Goal: Register for event/course

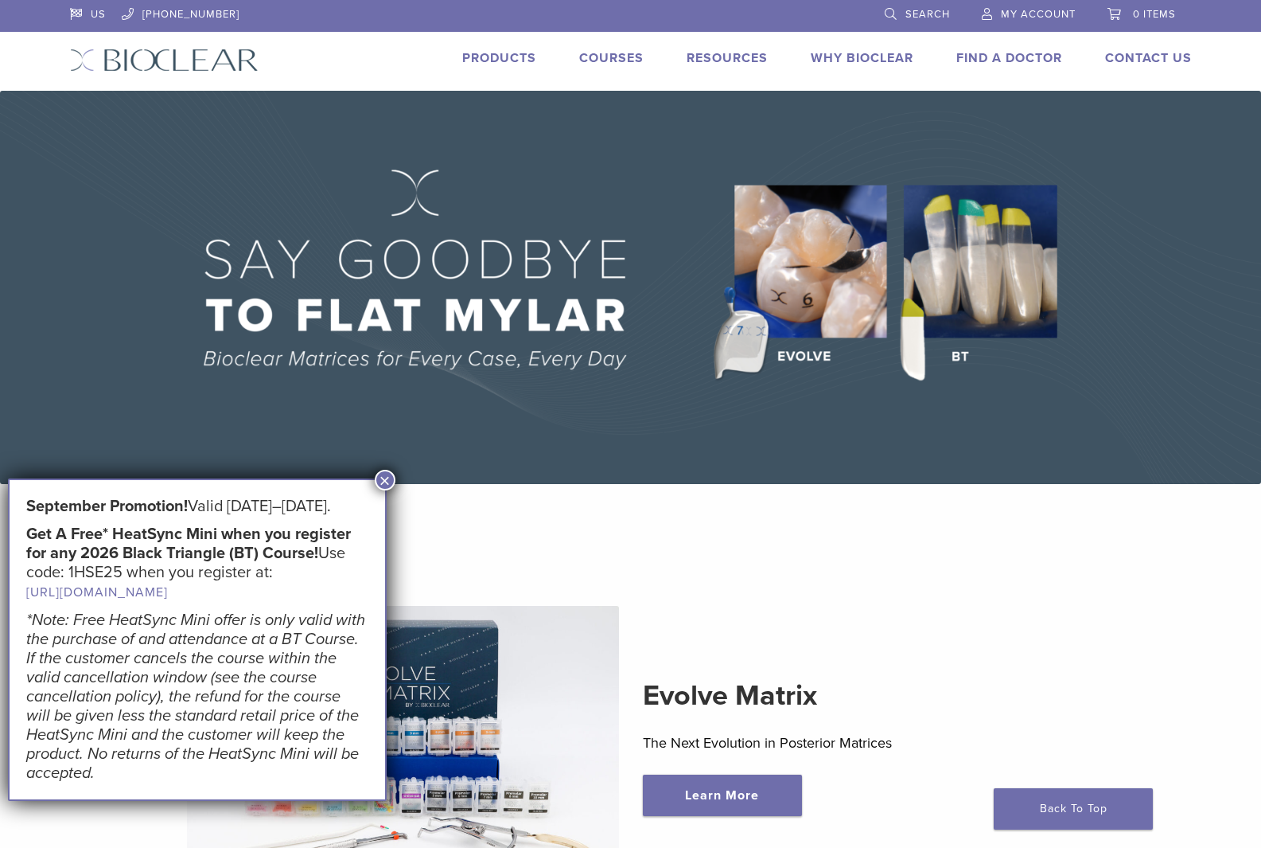
drag, startPoint x: 389, startPoint y: 481, endPoint x: 407, endPoint y: 470, distance: 21.9
click at [388, 482] on button "×" at bounding box center [385, 480] width 21 height 21
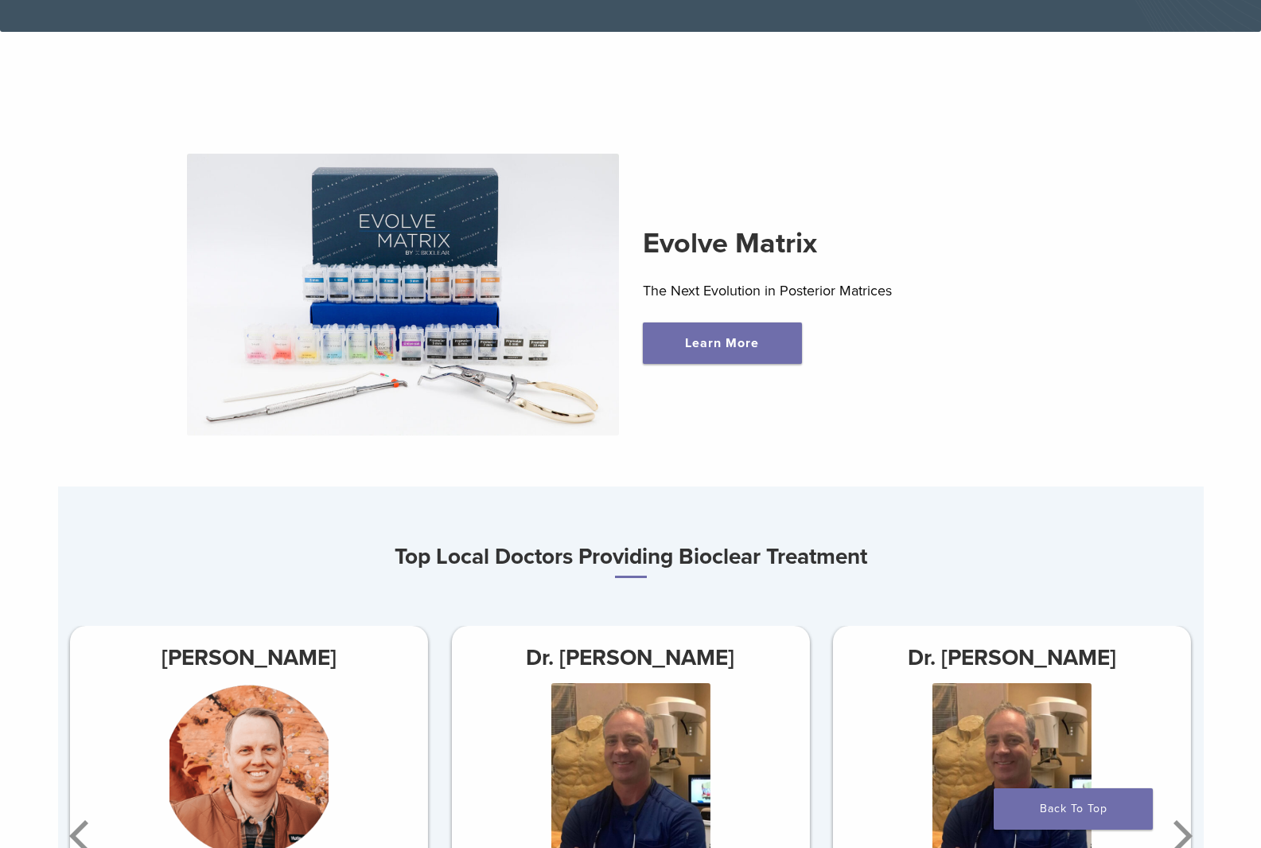
scroll to position [398, 0]
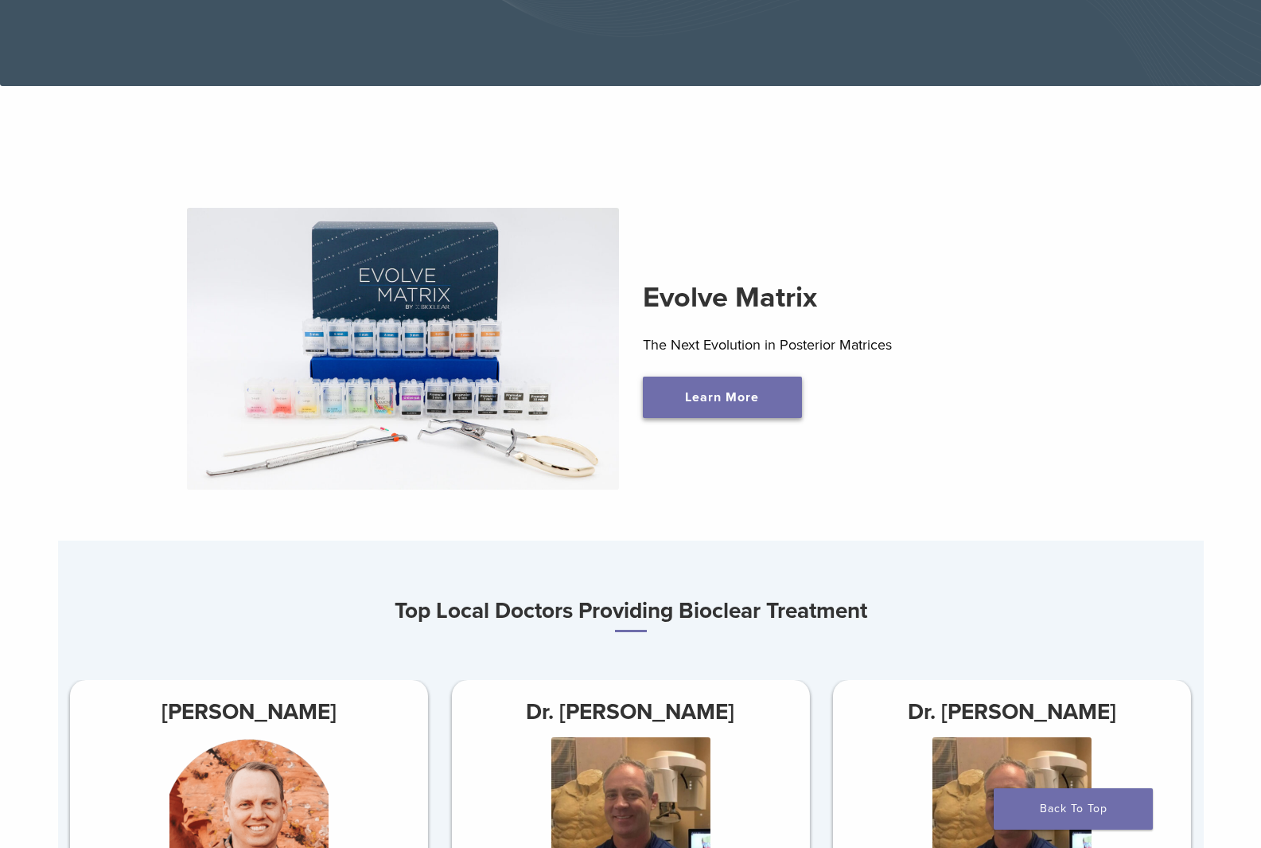
click at [728, 402] on link "Learn More" at bounding box center [722, 396] width 159 height 41
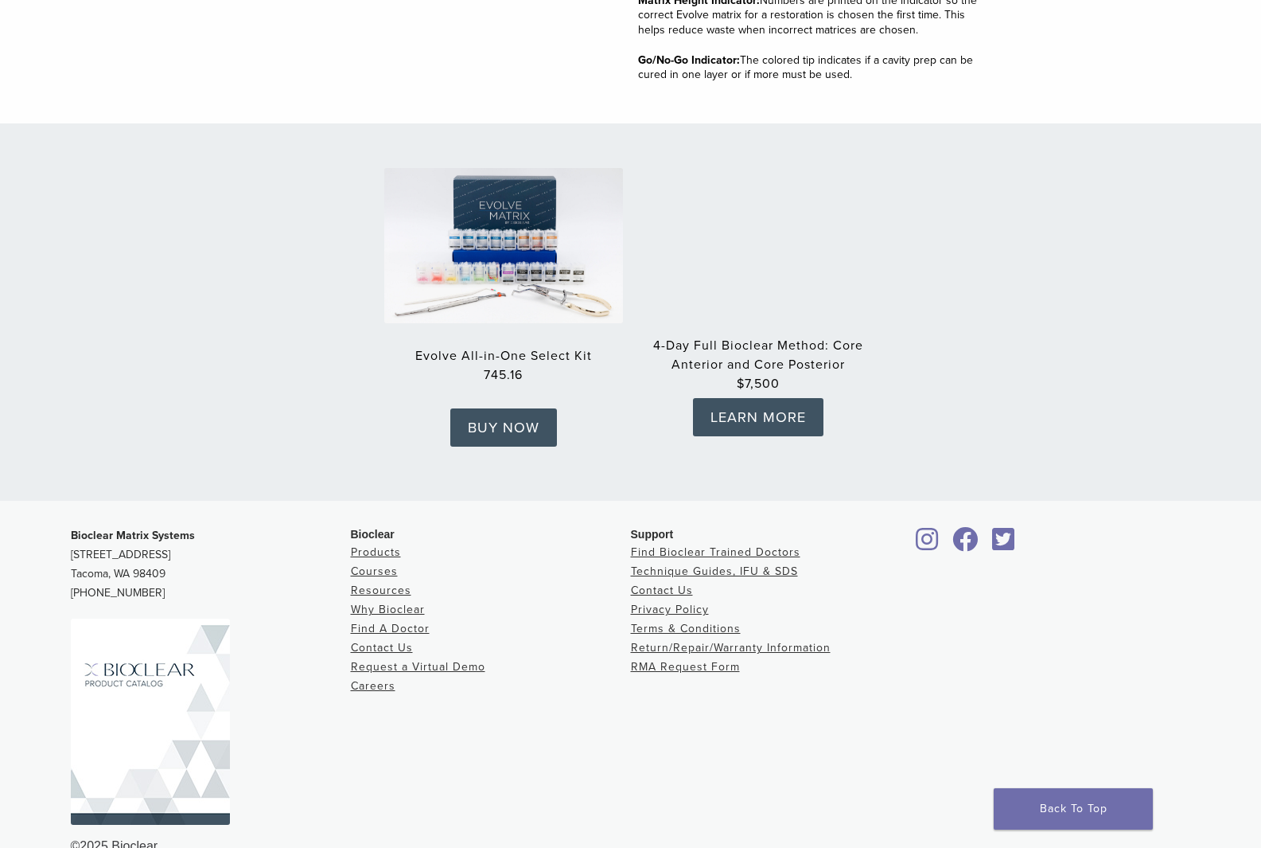
scroll to position [2427, 0]
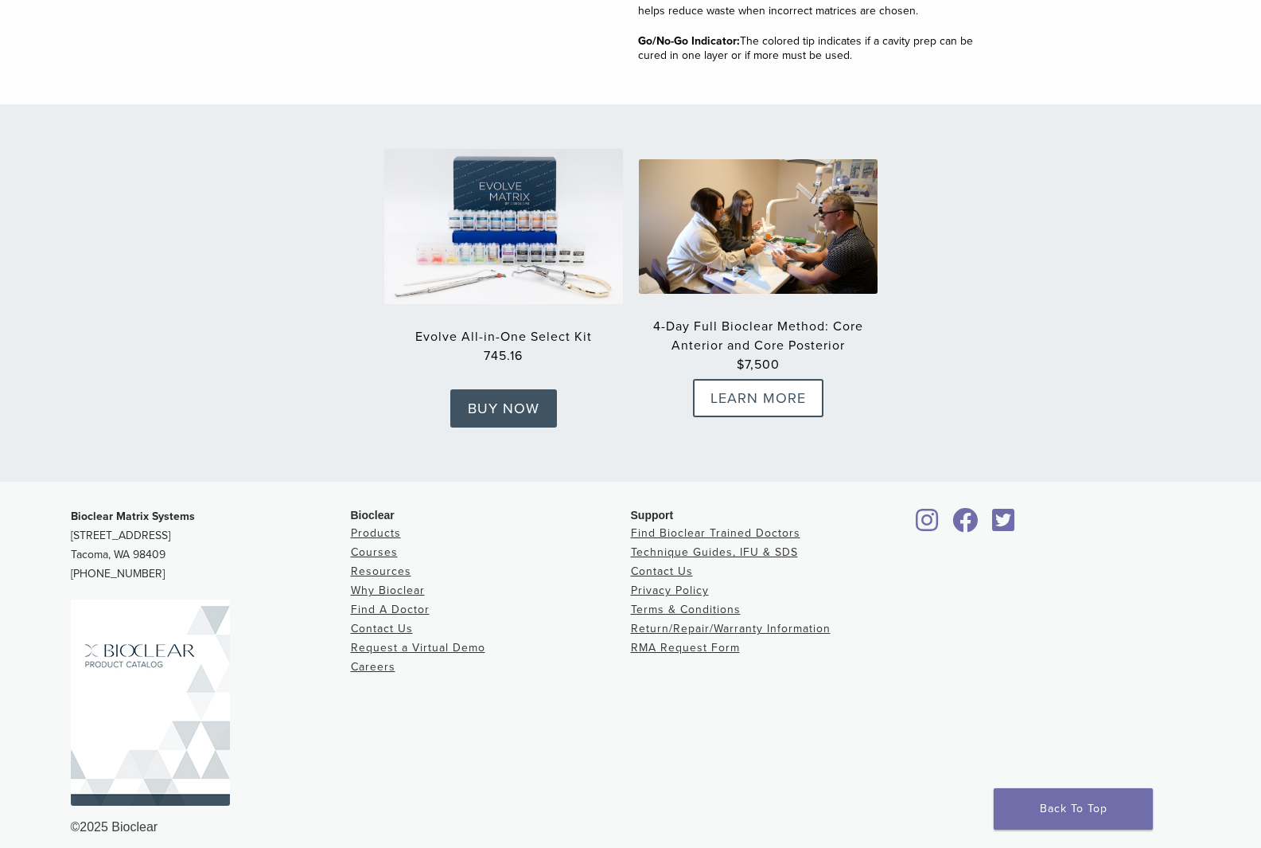
click at [745, 384] on link "LEARN MORE" at bounding box center [758, 398] width 131 height 38
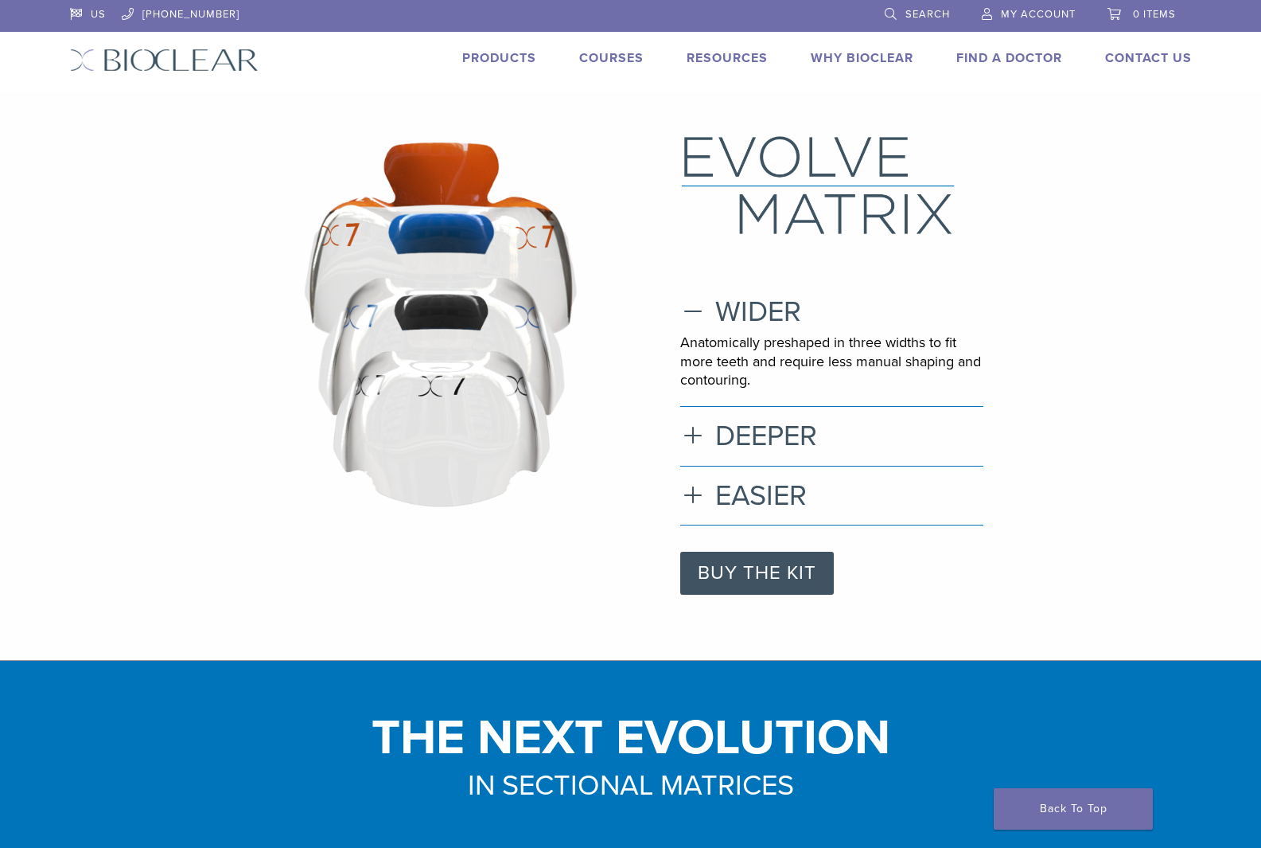
click at [612, 54] on link "Courses" at bounding box center [611, 58] width 64 height 16
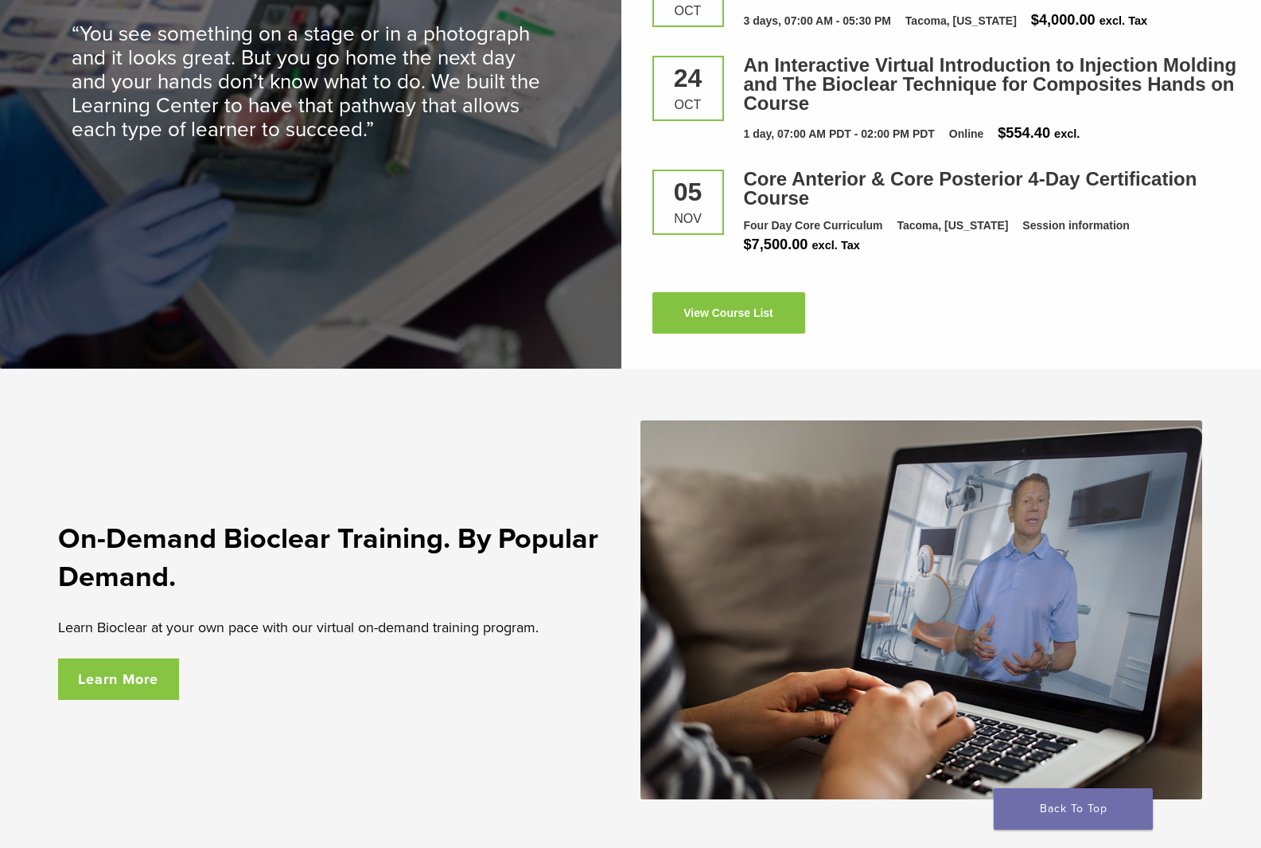
scroll to position [2388, 0]
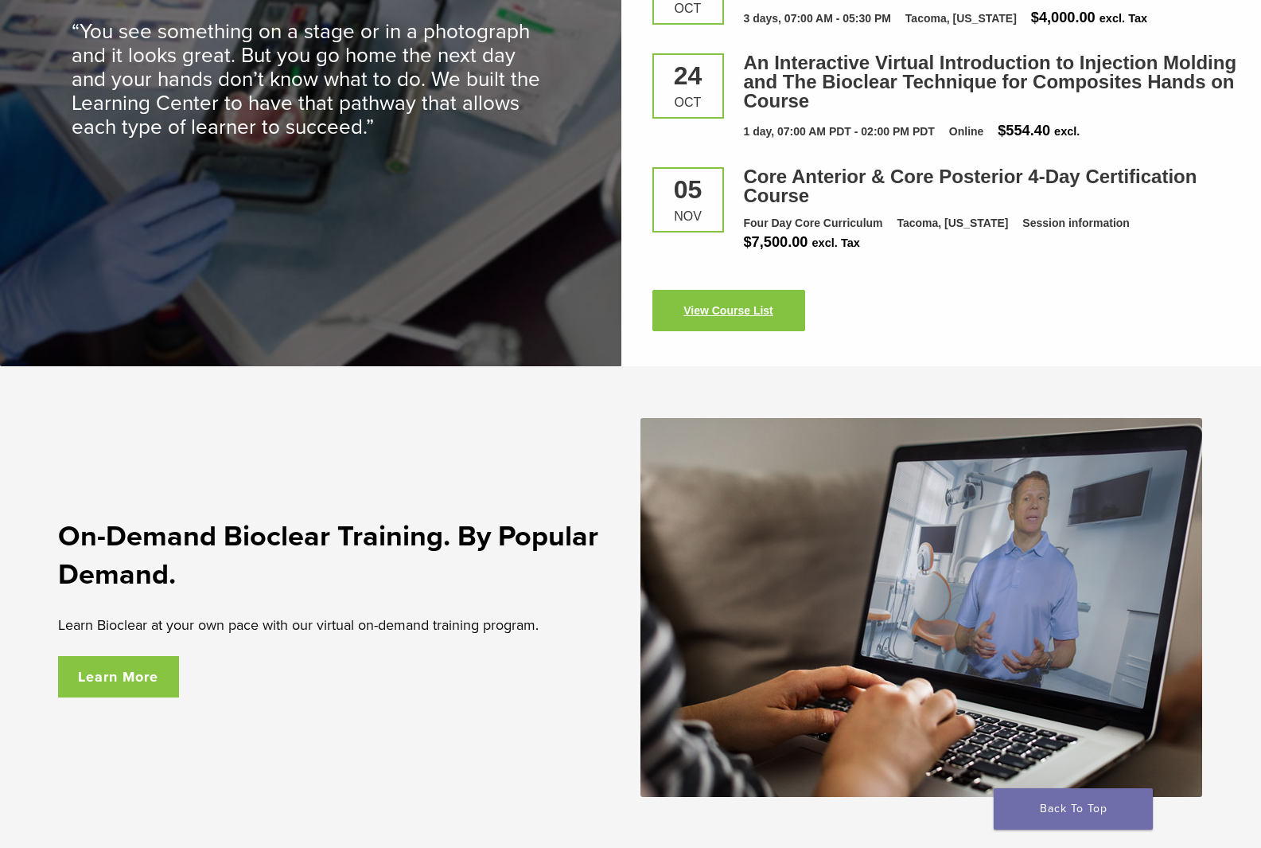
click at [732, 310] on link "View Course List" at bounding box center [729, 310] width 153 height 41
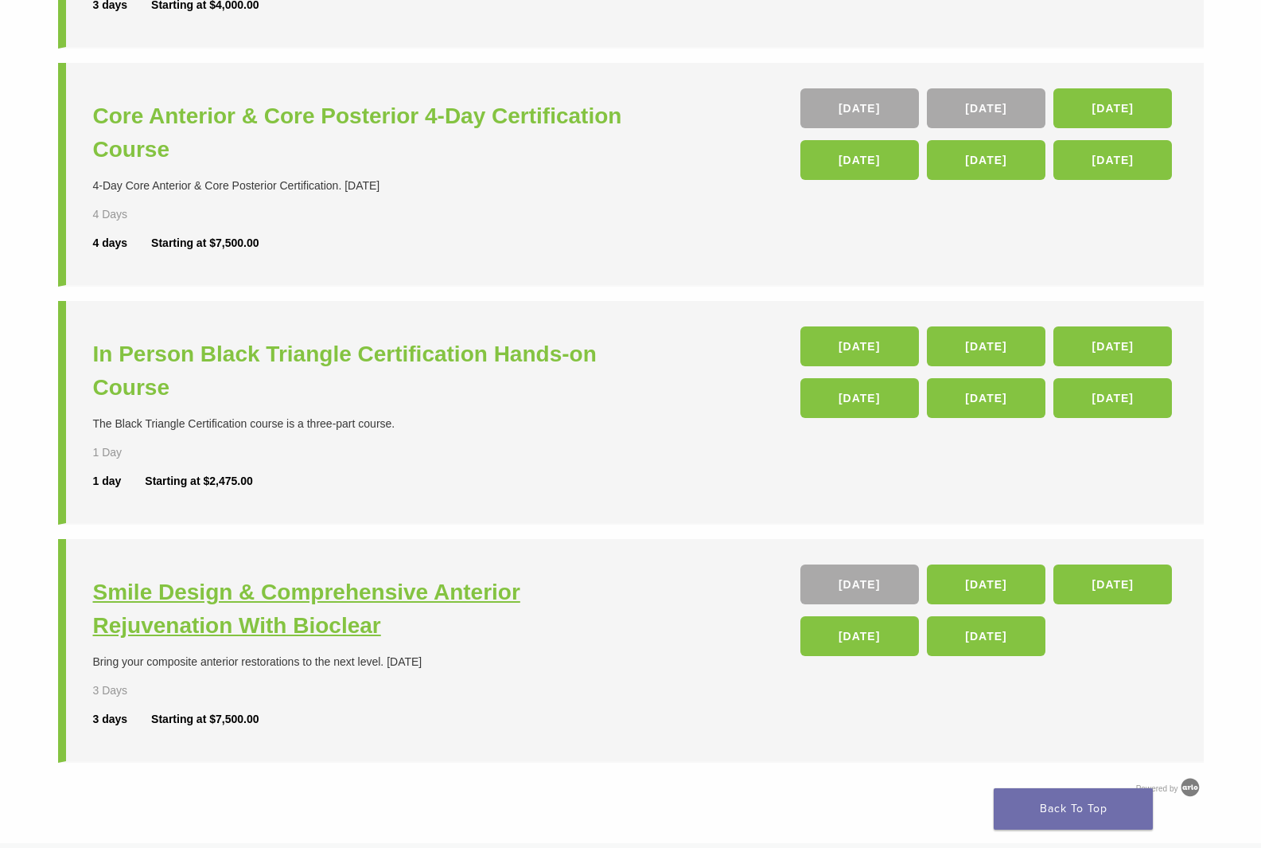
scroll to position [318, 0]
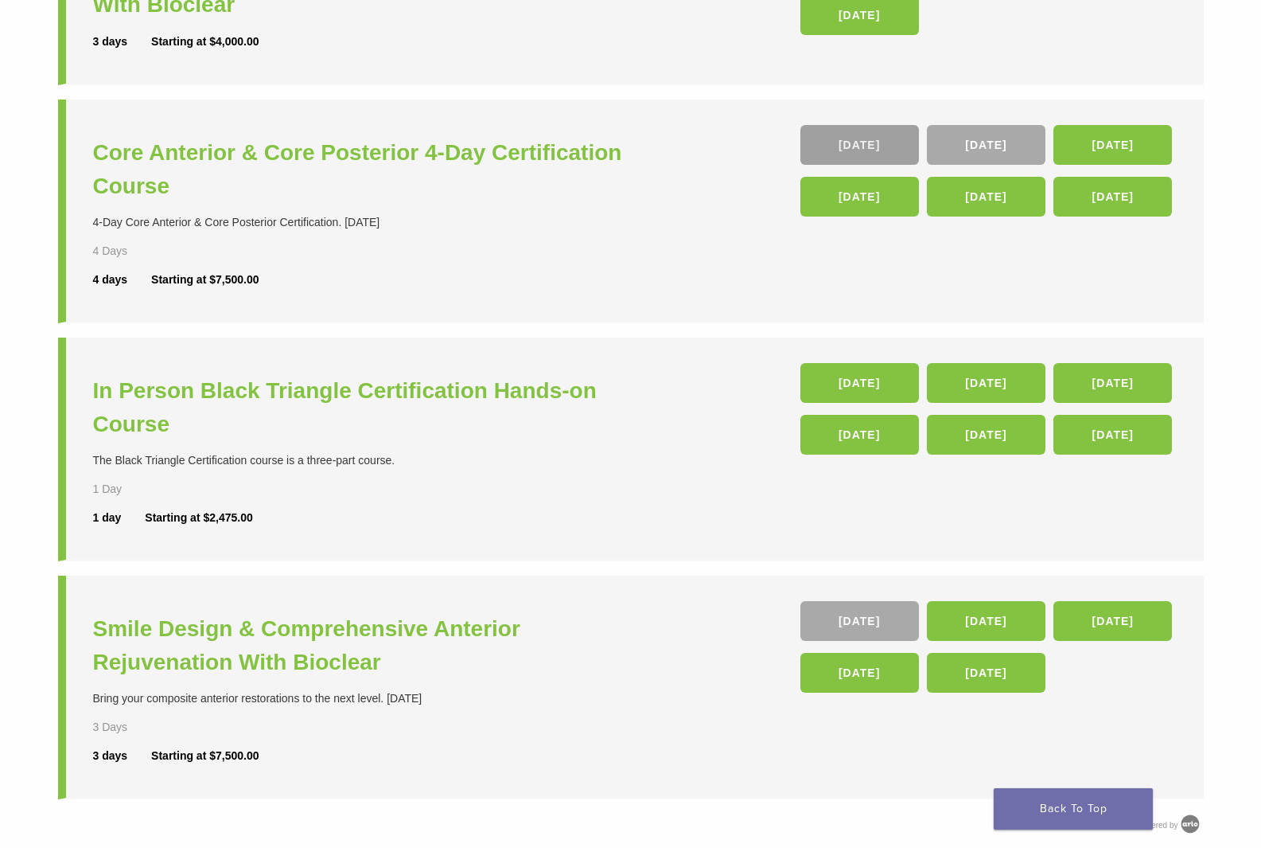
click at [852, 143] on link "[DATE]" at bounding box center [860, 145] width 119 height 40
click at [280, 158] on h3 "Core Anterior & Core Posterior 4-Day Certification Course" at bounding box center [364, 169] width 542 height 67
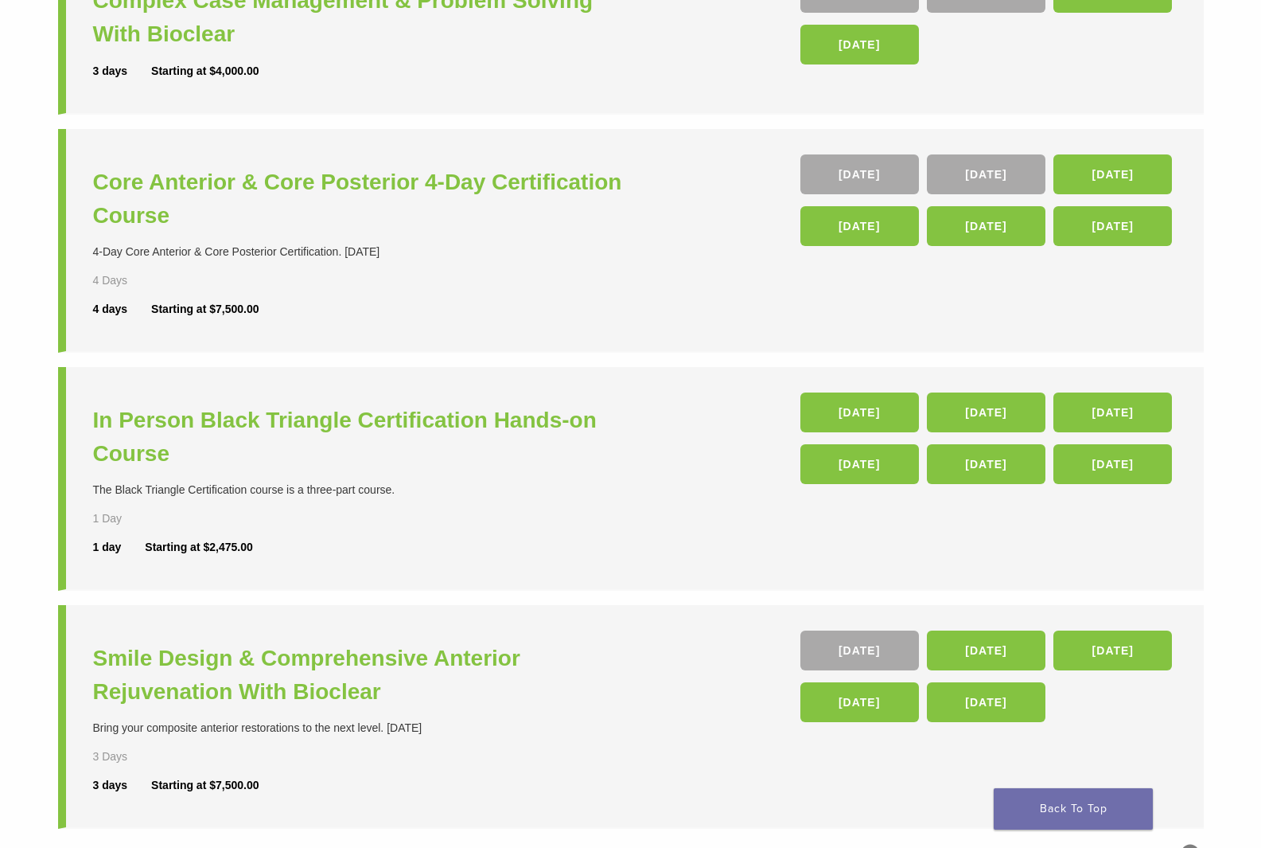
scroll to position [0, 0]
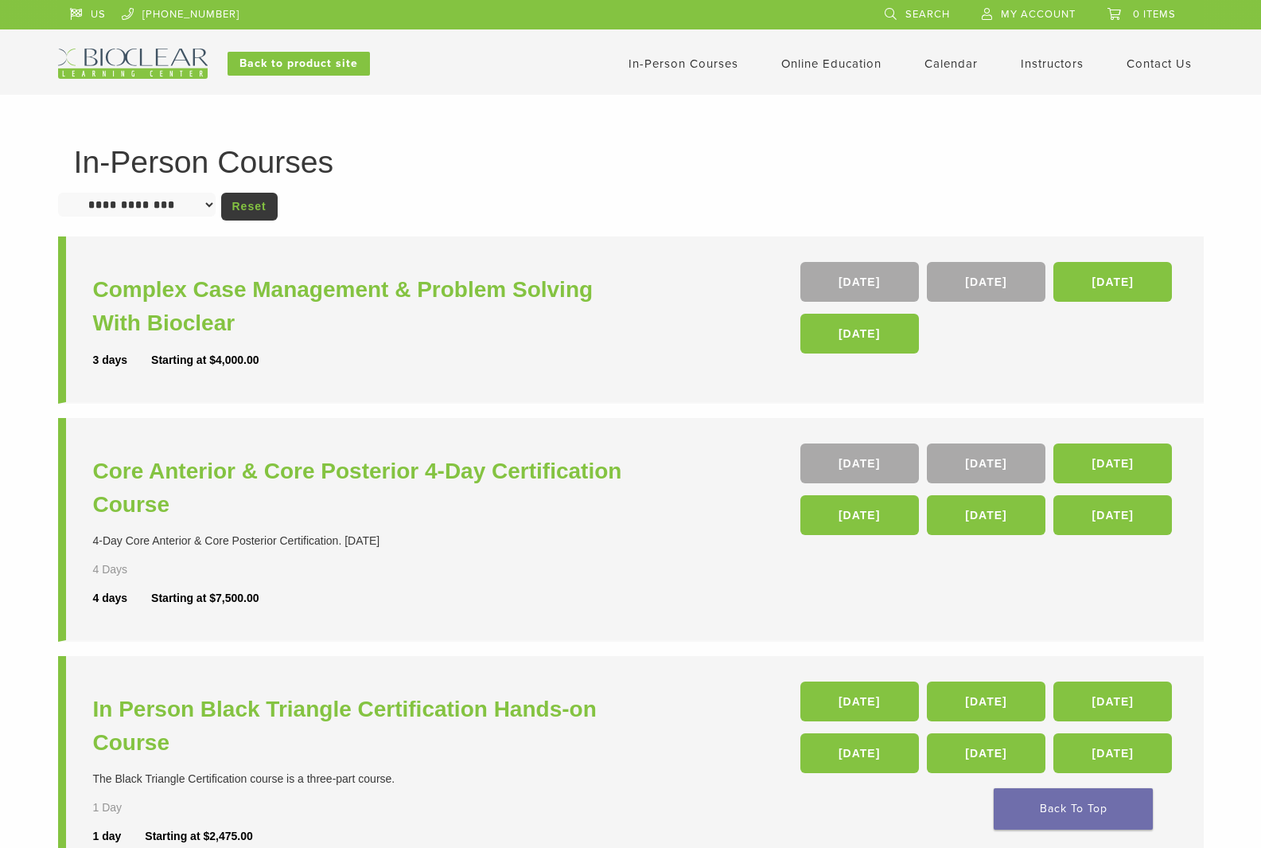
click at [212, 214] on select "**********" at bounding box center [137, 205] width 158 height 24
